Goal: Transaction & Acquisition: Purchase product/service

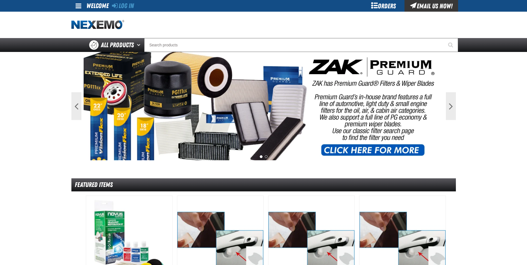
click at [135, 3] on div "Log In Log In Welcome Log In Orders Email Us Now!" at bounding box center [263, 6] width 389 height 12
click at [127, 8] on link "Log In" at bounding box center [123, 6] width 22 height 8
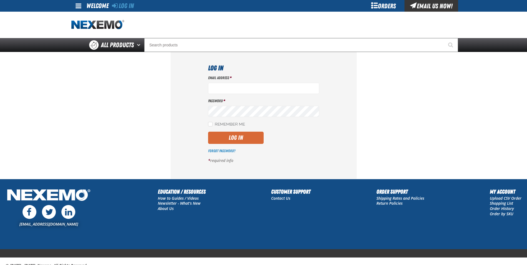
type input "[EMAIL_ADDRESS][DOMAIN_NAME]"
click at [235, 132] on button "Log In" at bounding box center [236, 138] width 56 height 12
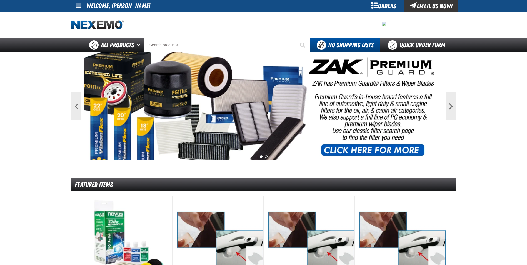
click at [207, 52] on img at bounding box center [264, 106] width 360 height 108
click at [201, 45] on input "Search" at bounding box center [227, 45] width 166 height 14
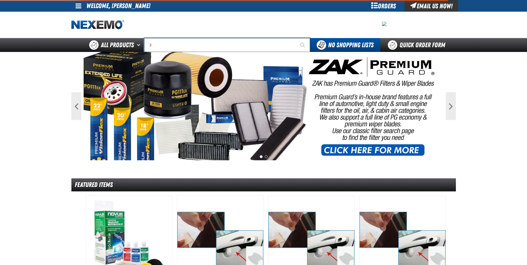
type input "30"
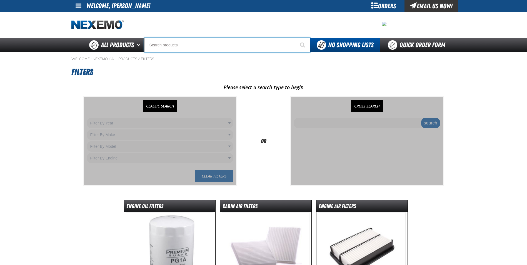
click at [194, 44] on input "Search" at bounding box center [227, 45] width 166 height 14
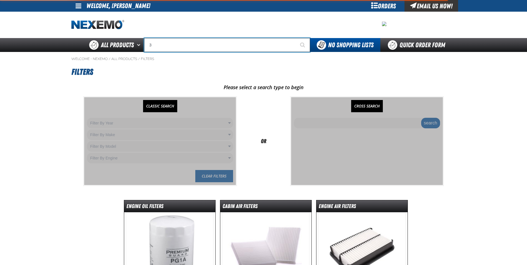
type input "30"
type input "30 MPG"
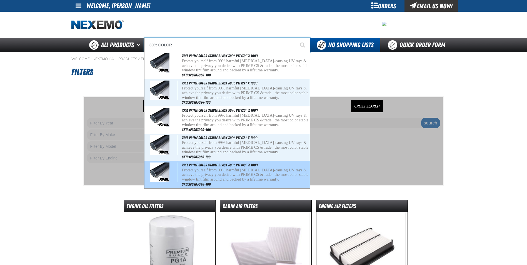
click at [257, 168] on p "Protect yourself from 99% harmful cancer-causing UV rays & achieve the privacy …" at bounding box center [245, 175] width 127 height 14
type input "XPEL PRIME Color Stable Black 30% VLT (40" x 100')"
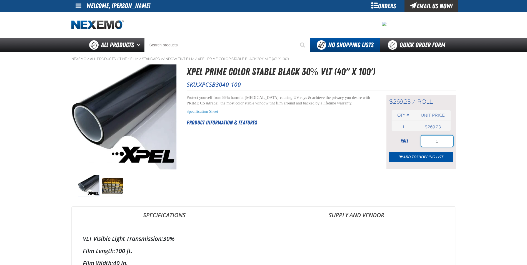
drag, startPoint x: 445, startPoint y: 143, endPoint x: 404, endPoint y: 144, distance: 40.3
click at [404, 143] on div "roll 1" at bounding box center [421, 141] width 64 height 11
type input "6"
click at [413, 157] on span "Add to Shopping List" at bounding box center [423, 156] width 40 height 5
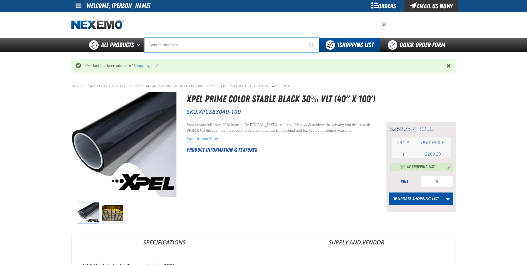
click at [185, 45] on input "Search" at bounding box center [231, 45] width 175 height 14
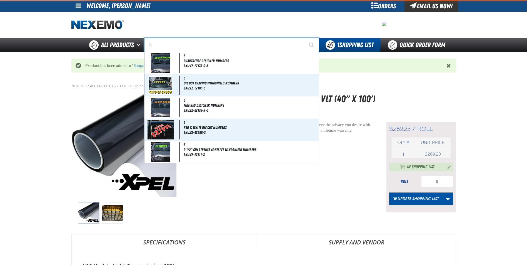
type input "30"
type input "30 MPG"
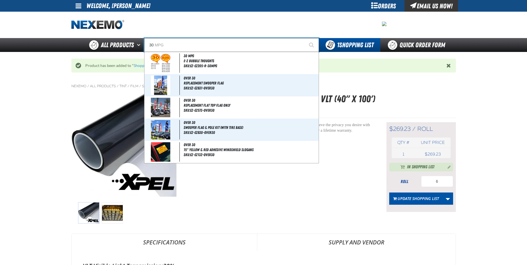
type input "3"
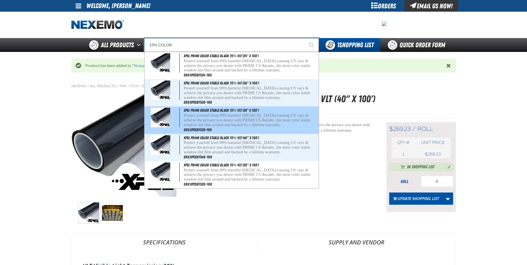
click at [228, 115] on p "Protect yourself from 99% harmful cancer-causing UV rays & achieve the privacy …" at bounding box center [251, 120] width 134 height 14
type input "XPEL PRIME Color Stable Black 15% VLT (36" x 100')"
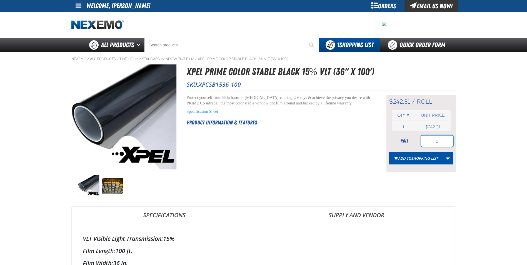
drag, startPoint x: 442, startPoint y: 142, endPoint x: 428, endPoint y: 143, distance: 14.2
click at [428, 143] on input "1" at bounding box center [437, 141] width 32 height 11
type input "3"
drag, startPoint x: 425, startPoint y: 158, endPoint x: 421, endPoint y: 155, distance: 4.6
click at [421, 155] on button "Add to Shopping List" at bounding box center [416, 158] width 54 height 12
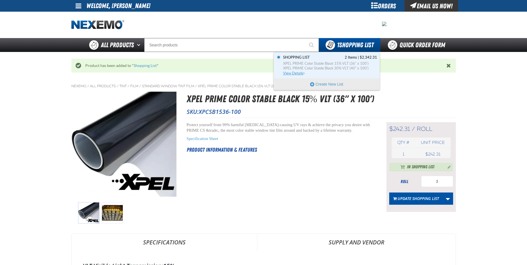
click at [296, 70] on span "XPEL PRIME Color Stable Black 30% VLT (40" x 100')" at bounding box center [330, 68] width 94 height 5
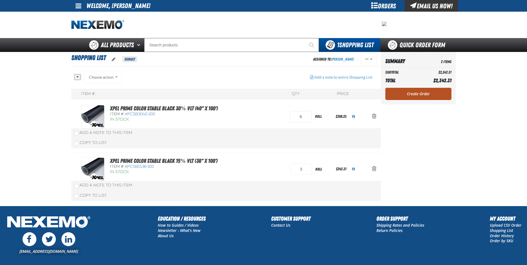
click at [428, 94] on link "Create Order" at bounding box center [418, 94] width 66 height 12
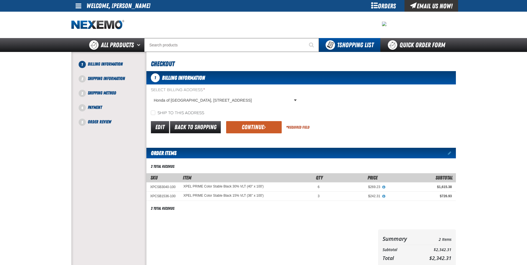
click at [155, 115] on label "Ship to this address" at bounding box center [177, 113] width 53 height 5
click at [155, 115] on input "Ship to this address" at bounding box center [153, 113] width 4 height 4
checkbox input "true"
click at [253, 124] on button "Continue" at bounding box center [254, 127] width 56 height 12
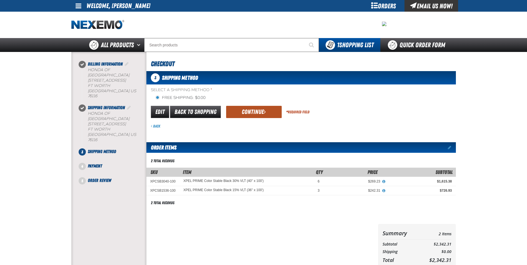
click at [260, 110] on button "Continue" at bounding box center [254, 112] width 56 height 12
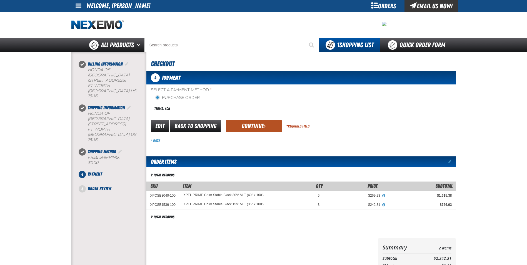
click at [235, 126] on button "Continue" at bounding box center [254, 126] width 56 height 12
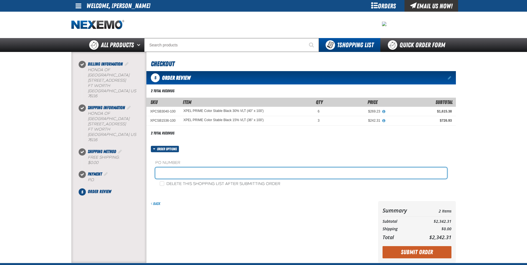
click at [184, 176] on input "text" at bounding box center [301, 173] width 292 height 11
type input "TINT0828"
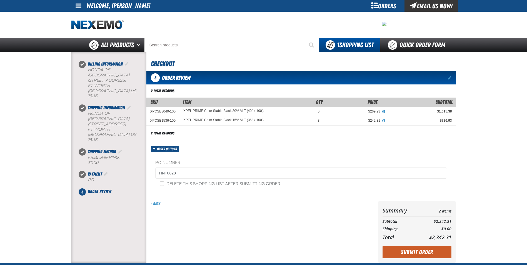
click at [416, 249] on button "Submit Order" at bounding box center [417, 252] width 69 height 12
